Goal: Navigation & Orientation: Go to known website

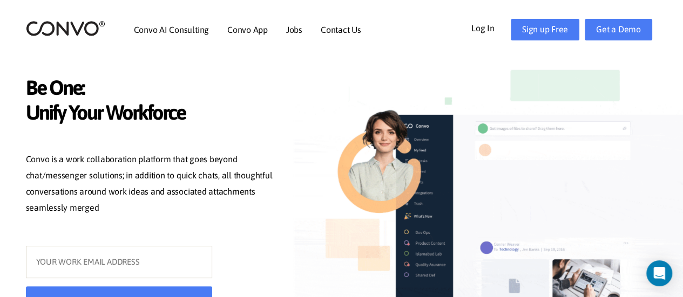
click at [490, 32] on link "Log In" at bounding box center [490, 27] width 39 height 17
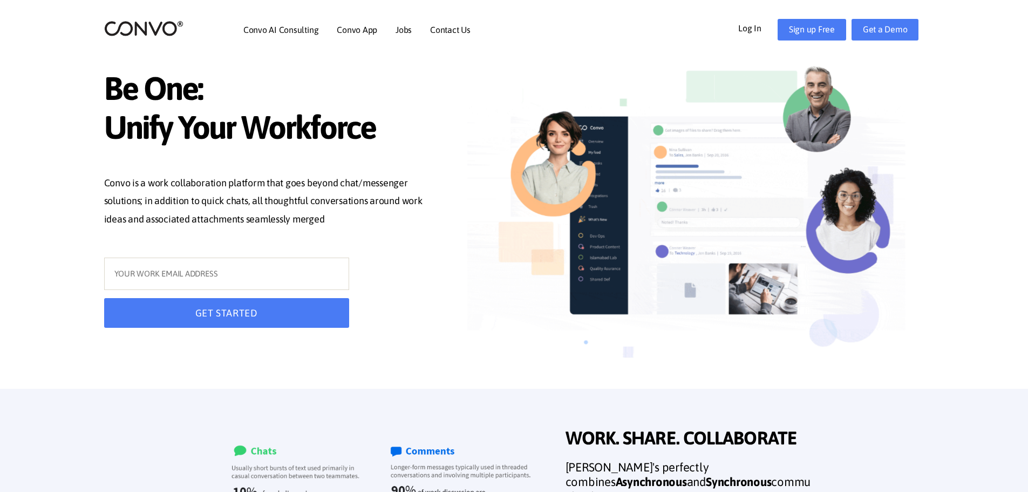
click at [752, 23] on link "Log In" at bounding box center [757, 27] width 39 height 17
